Goal: Task Accomplishment & Management: Manage account settings

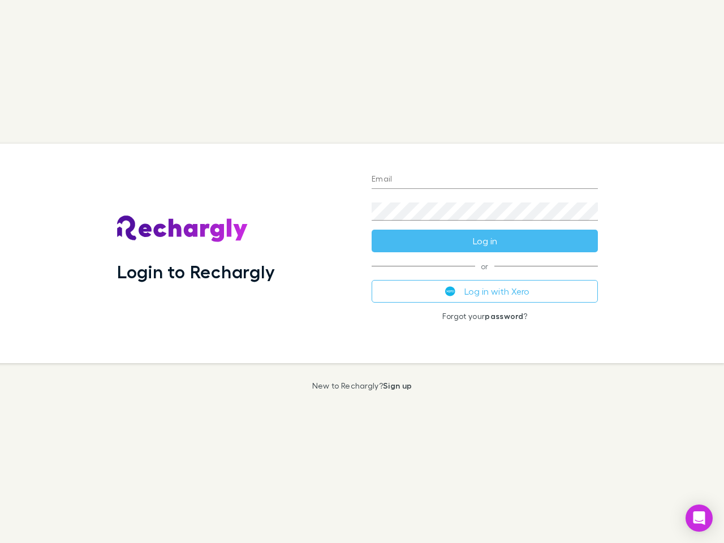
click at [362, 271] on div "Login to Rechargly" at bounding box center [235, 253] width 255 height 219
click at [485, 180] on input "Email" at bounding box center [485, 180] width 226 height 18
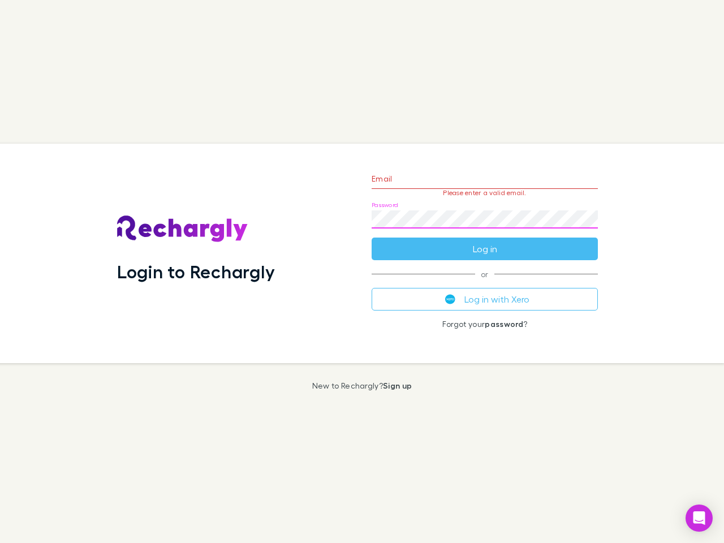
click at [485, 241] on form "Email Please enter a valid email. Password Log in" at bounding box center [485, 211] width 226 height 98
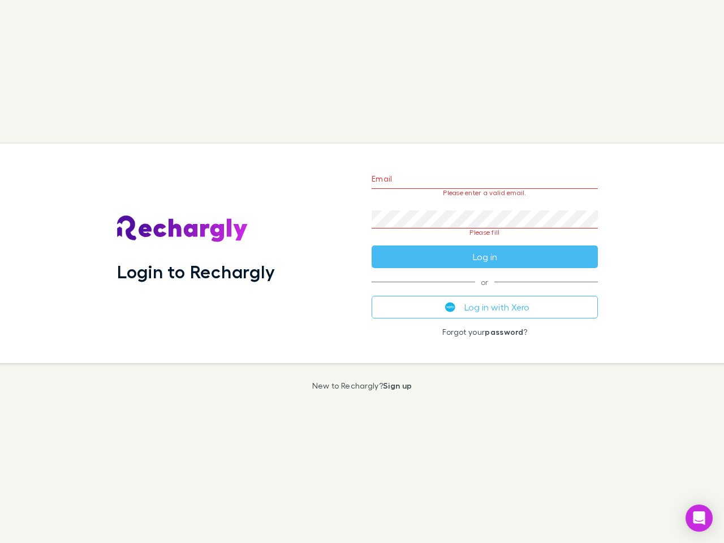
click at [485, 291] on div "Email Please enter a valid email. Password Please fill Log in or Log in with Xe…" at bounding box center [485, 253] width 244 height 219
click at [699, 518] on icon "Open Intercom Messenger" at bounding box center [699, 518] width 12 height 14
